Goal: Task Accomplishment & Management: Use online tool/utility

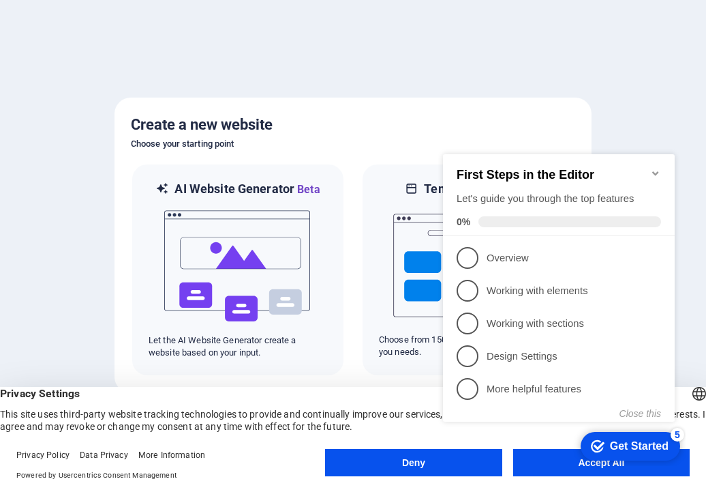
click at [652, 168] on icon "Minimize checklist" at bounding box center [655, 173] width 11 height 11
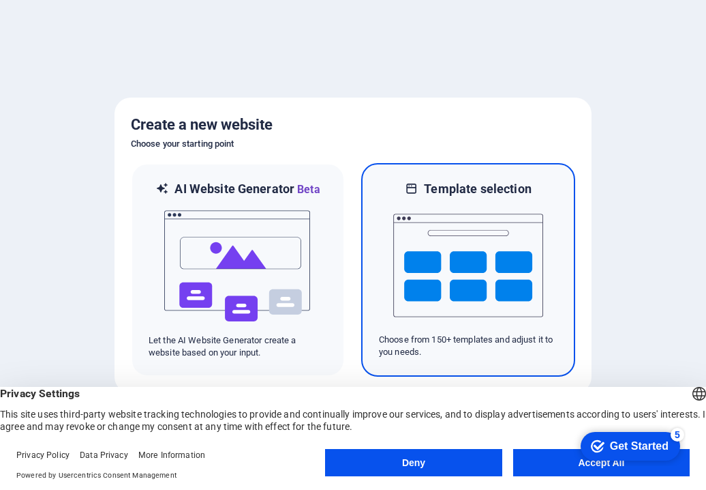
click at [494, 194] on h6 "Template selection" at bounding box center [477, 189] width 107 height 16
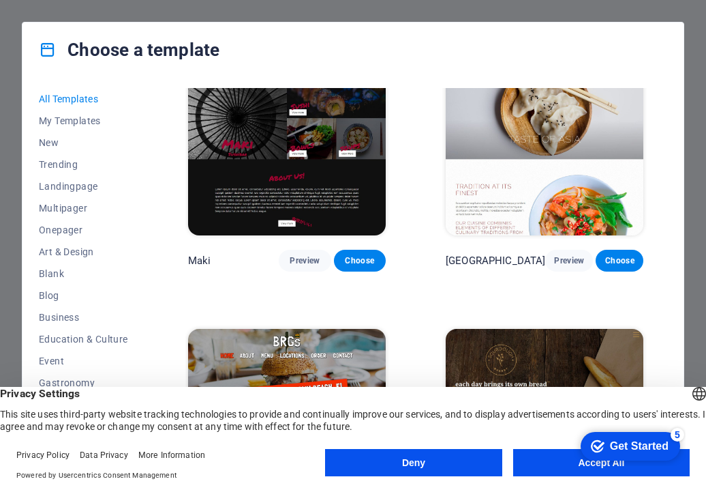
scroll to position [7400, 0]
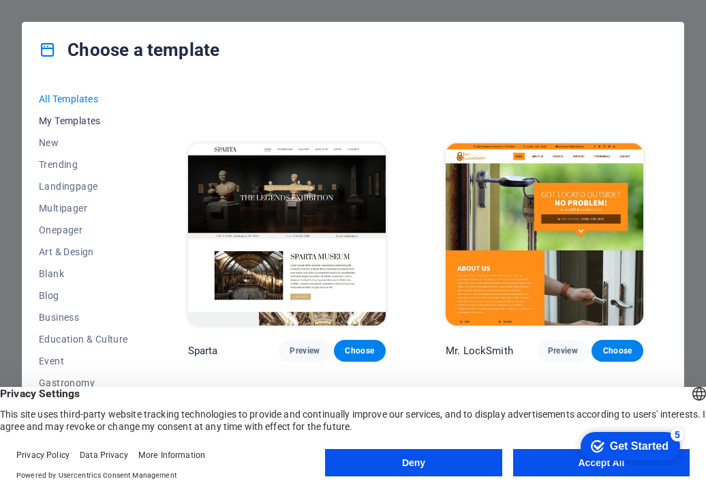
click at [55, 117] on span "My Templates" at bounding box center [83, 120] width 89 height 11
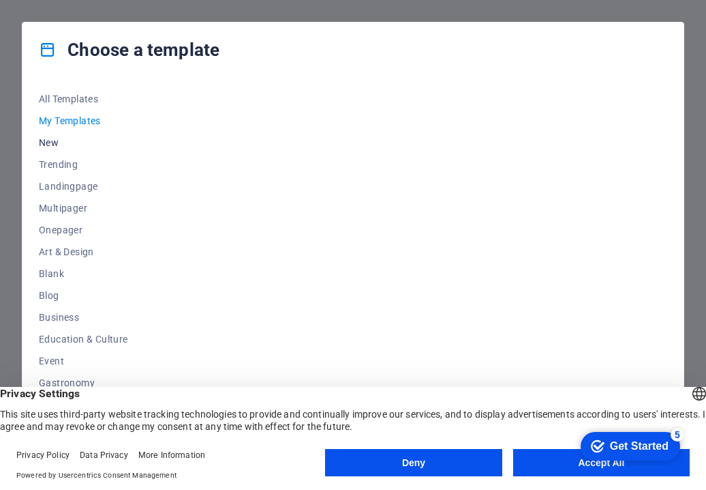
click at [57, 145] on span "New" at bounding box center [83, 142] width 89 height 11
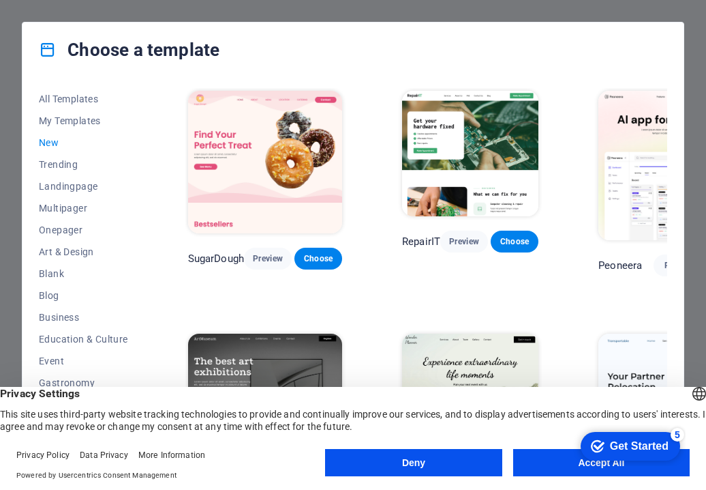
click at [48, 144] on span "New" at bounding box center [83, 142] width 89 height 11
click at [52, 115] on span "My Templates" at bounding box center [83, 120] width 89 height 11
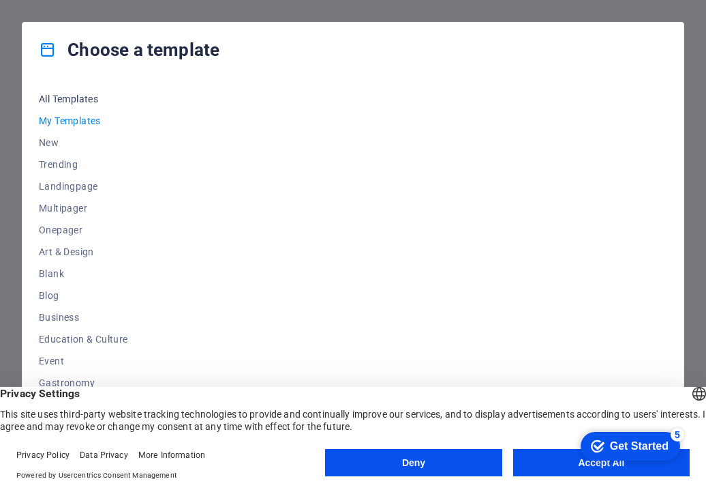
click at [55, 97] on span "All Templates" at bounding box center [83, 98] width 89 height 11
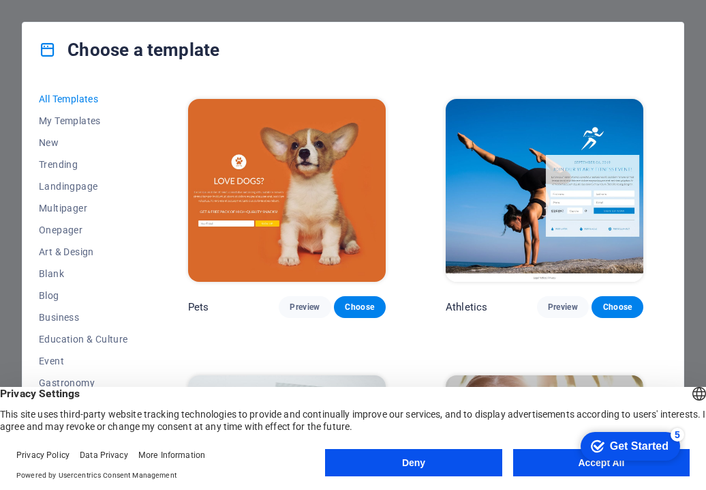
scroll to position [13860, 0]
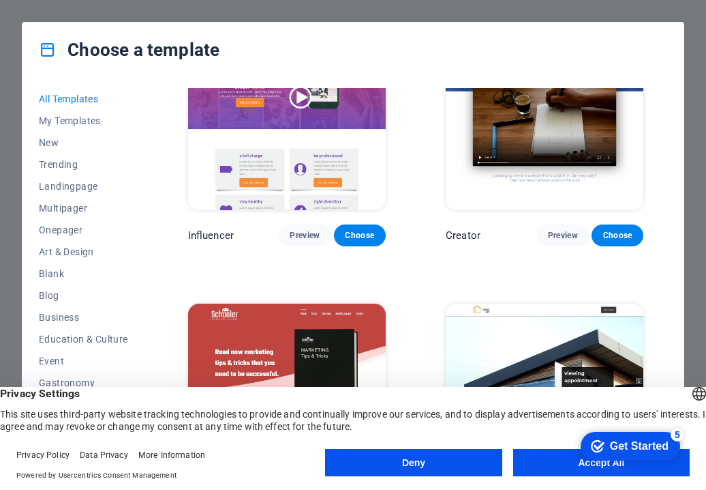
click at [548, 457] on button "Accept All" at bounding box center [601, 462] width 177 height 27
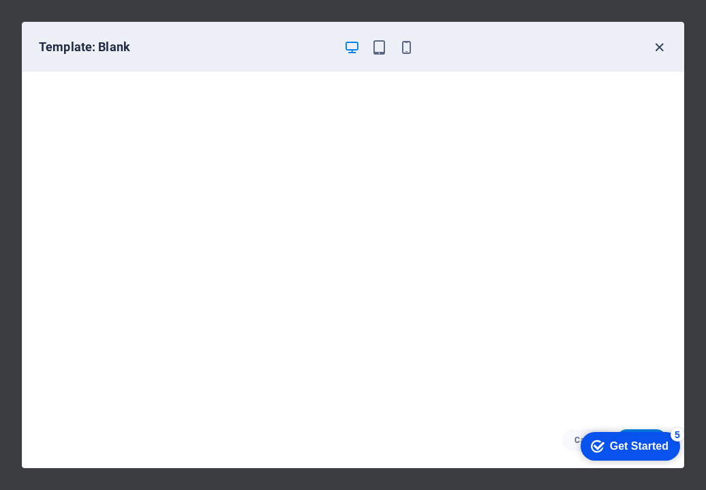
click at [661, 48] on icon "button" at bounding box center [660, 48] width 16 height 16
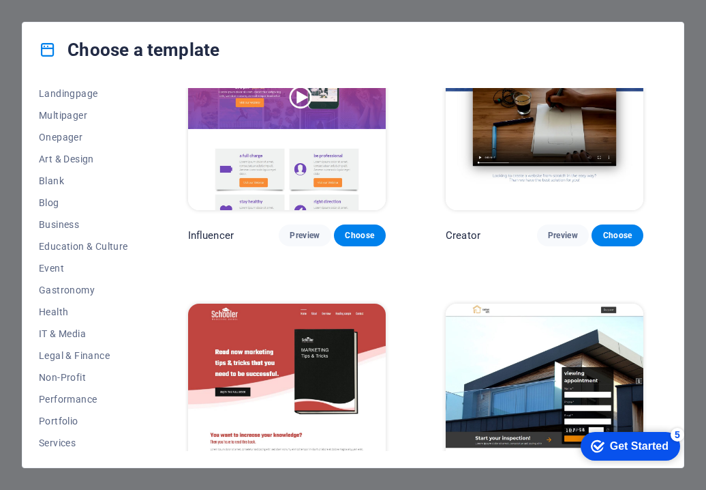
scroll to position [183, 0]
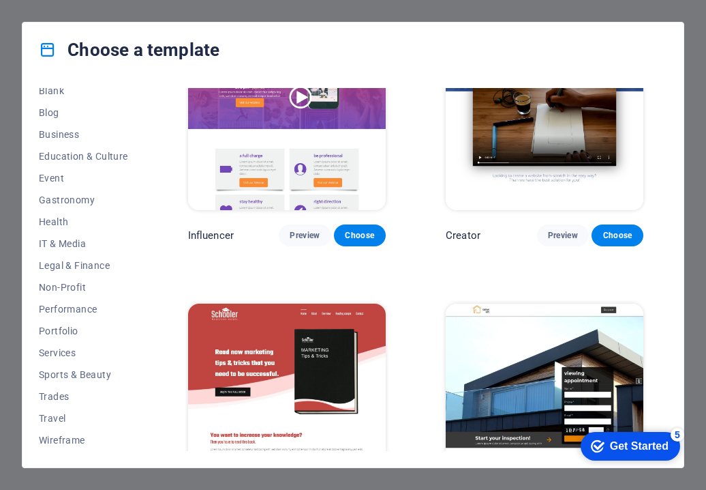
drag, startPoint x: 475, startPoint y: 35, endPoint x: 448, endPoint y: 3, distance: 41.6
click at [475, 35] on div "Choose a template" at bounding box center [352, 49] width 661 height 55
